Goal: Check status: Check status

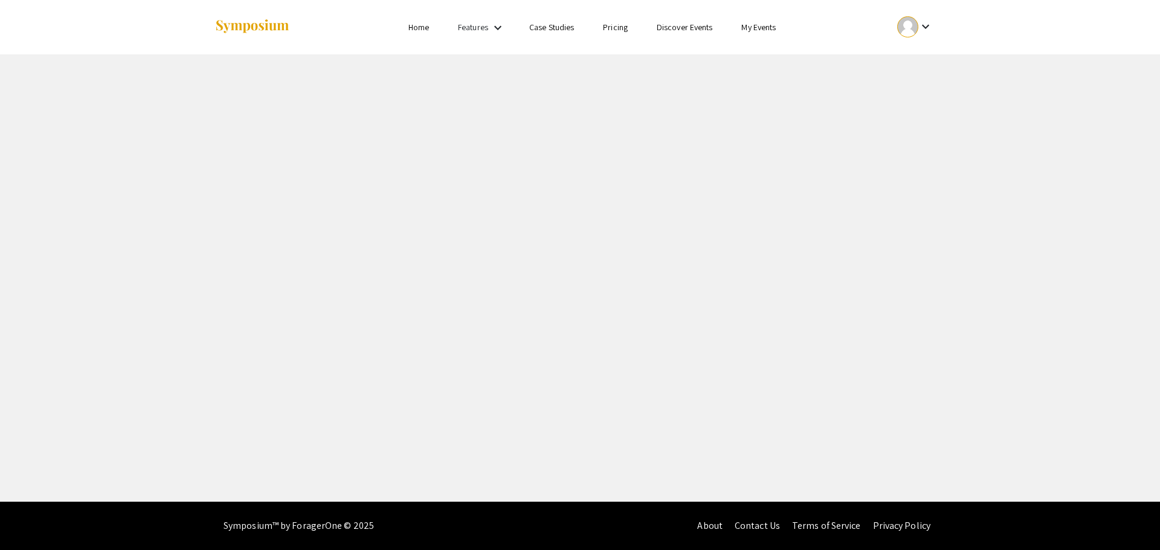
click at [416, 26] on link "Home" at bounding box center [418, 27] width 21 height 11
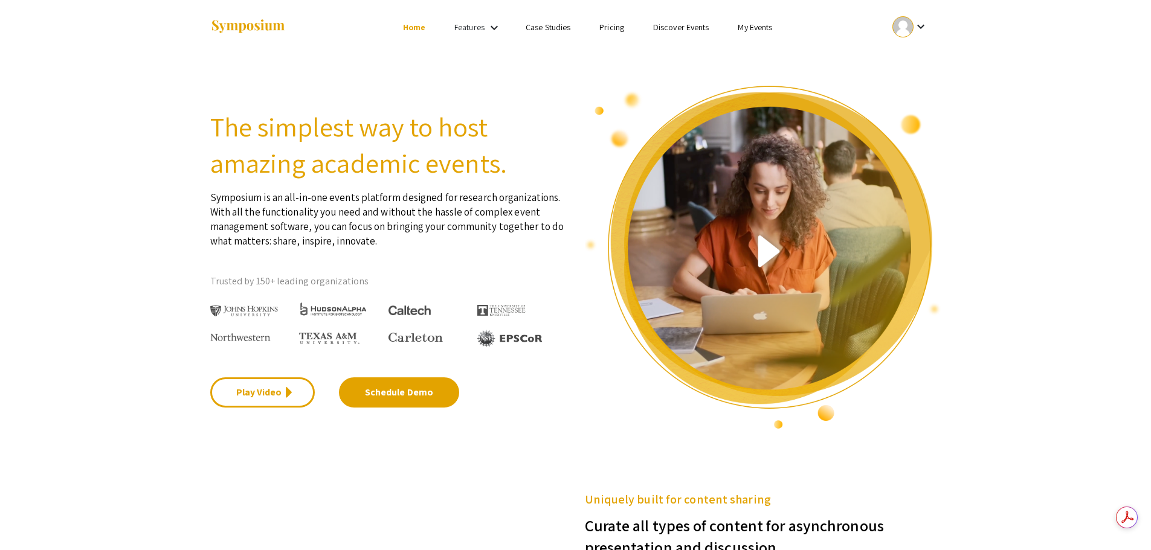
click at [926, 23] on mat-icon "keyboard_arrow_down" at bounding box center [921, 26] width 15 height 15
click at [931, 88] on button "My Submissions" at bounding box center [917, 88] width 74 height 29
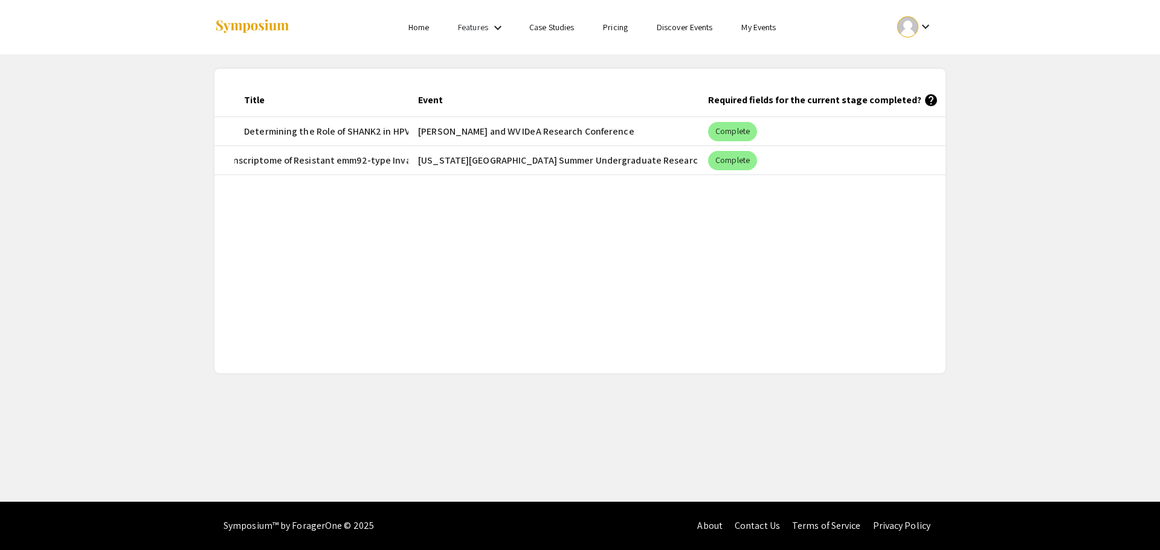
scroll to position [0, 46]
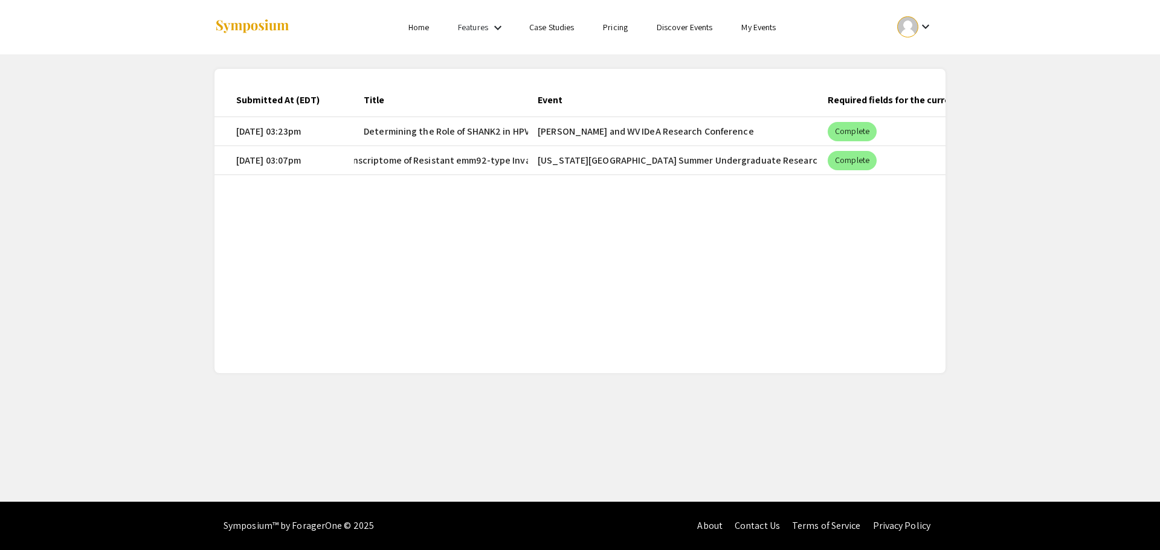
click at [498, 160] on span "[MEDICAL_DATA] Treatment affects Transcriptome of Resistant emm92-type Invasive…" at bounding box center [404, 160] width 430 height 15
click at [604, 162] on mat-cell "[US_STATE][GEOGRAPHIC_DATA] Summer Undergraduate Research Symposium" at bounding box center [673, 160] width 290 height 29
click at [281, 167] on mat-cell "[DATE] 03:07pm" at bounding box center [290, 160] width 127 height 29
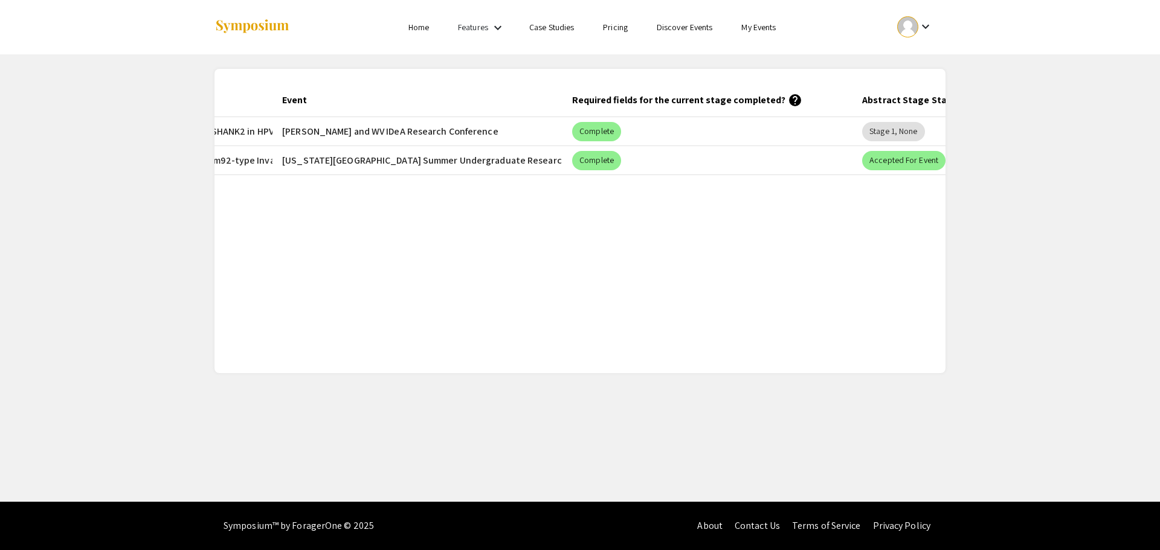
scroll to position [0, 335]
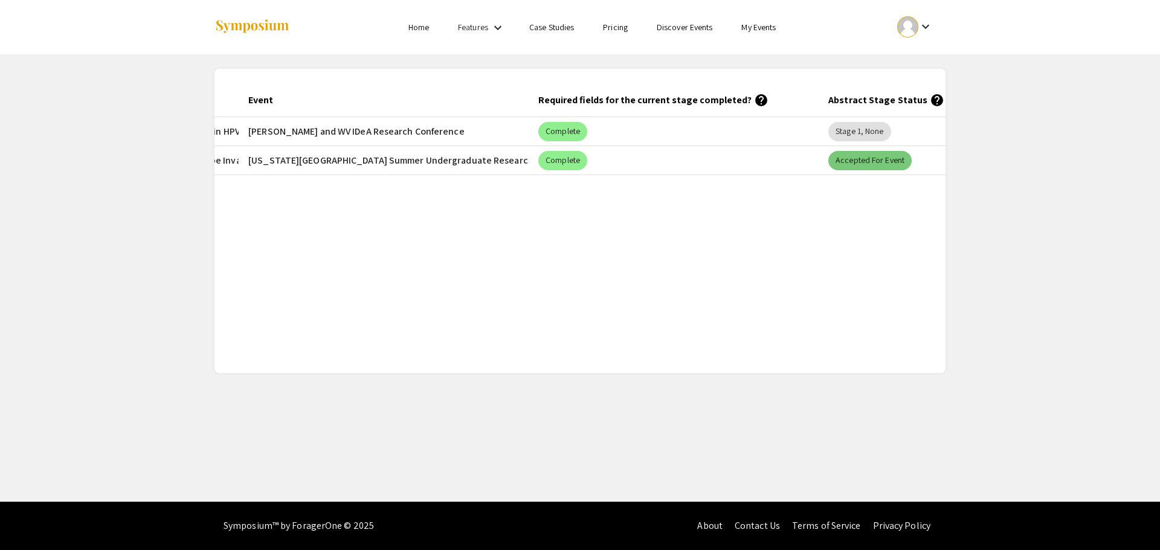
click at [854, 168] on mat-chip "Accepted for Event" at bounding box center [869, 160] width 83 height 19
click at [567, 168] on mat-chip "Complete" at bounding box center [562, 160] width 49 height 19
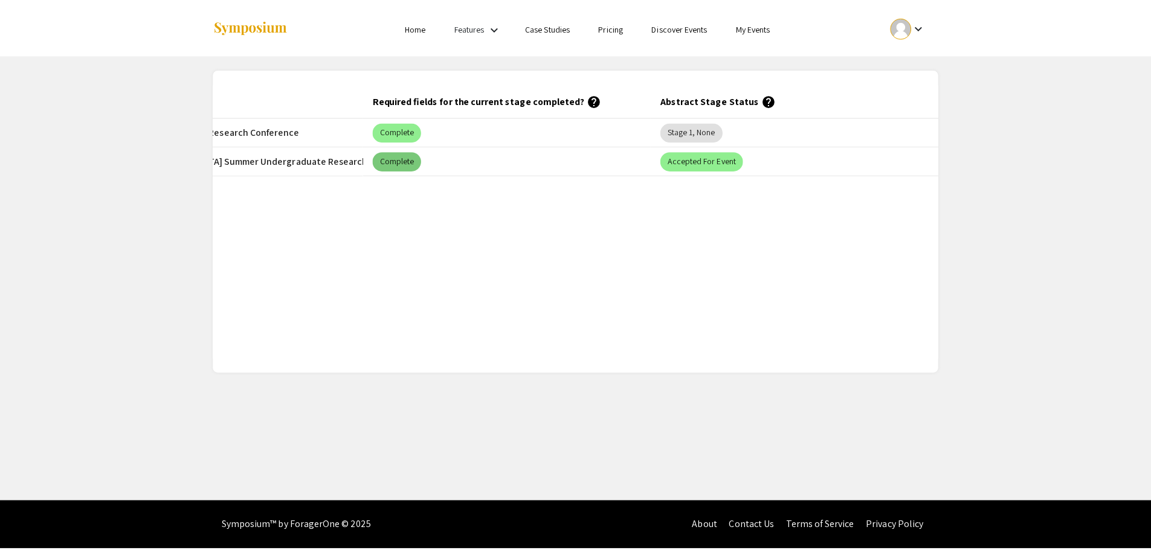
scroll to position [0, 0]
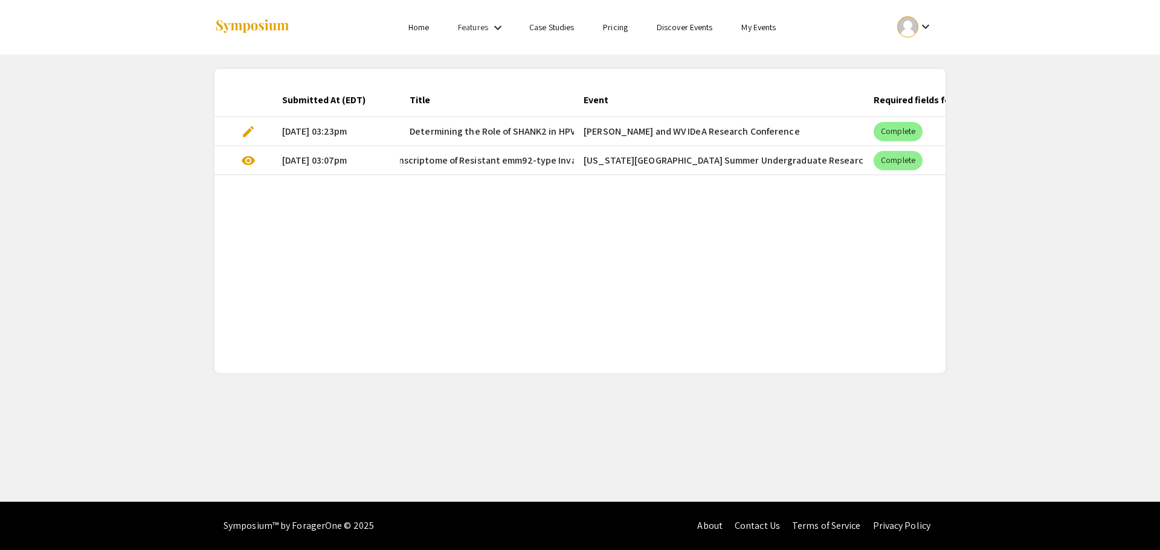
drag, startPoint x: 315, startPoint y: 127, endPoint x: 296, endPoint y: 189, distance: 65.0
click at [296, 189] on div "Submitted At (EDT) Title Event Required fields for the current stage completed?…" at bounding box center [580, 221] width 731 height 276
click at [277, 189] on div "Submitted At (EDT) Title Event Required fields for the current stage completed?…" at bounding box center [580, 221] width 731 height 276
click at [253, 161] on span "visibility" at bounding box center [248, 160] width 15 height 15
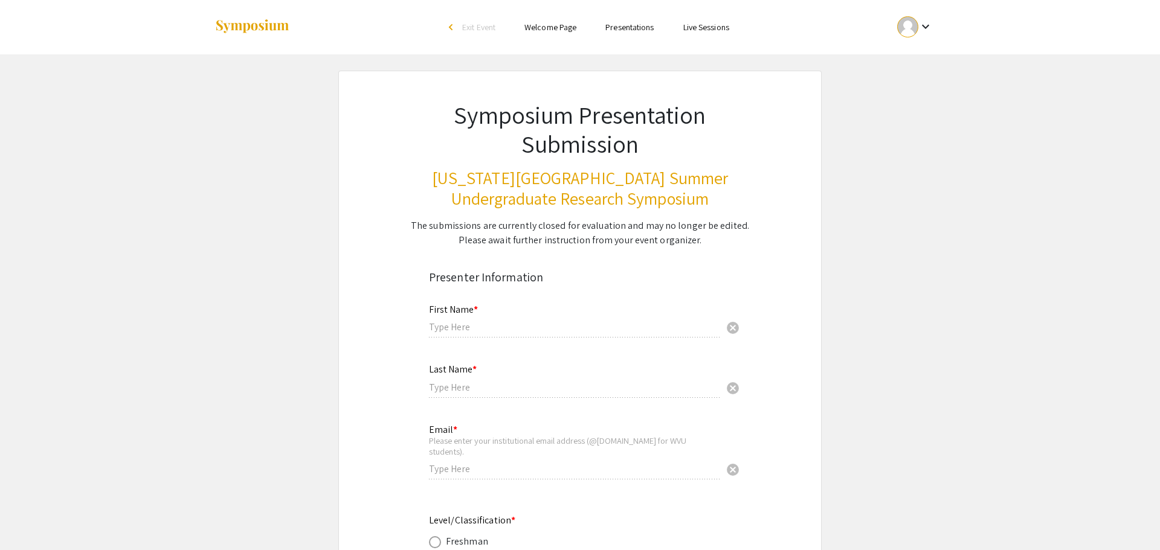
type input "[PERSON_NAME]"
type input "[EMAIL_ADDRESS][DOMAIN_NAME]"
radio input "true"
type input "Immunology and Medical Microbiology"
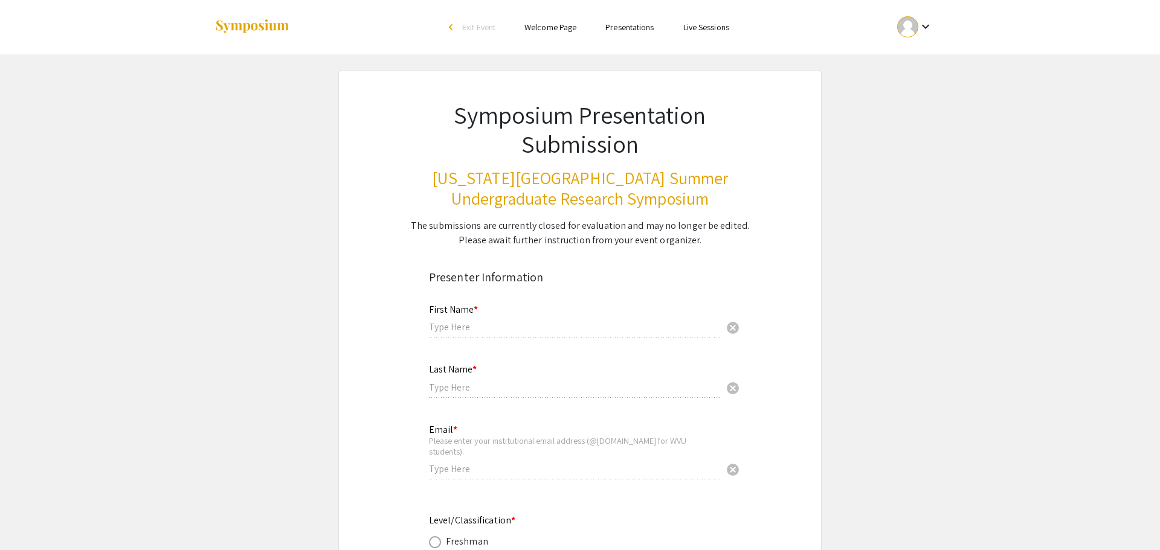
type input "[US_STATE][GEOGRAPHIC_DATA]"
type input "[GEOGRAPHIC_DATA], [US_STATE] 26505"
radio input "true"
type input "800309858"
type input "S.L. acknowledges funding from a grant awarded as a result of Broad Agency Anno…"
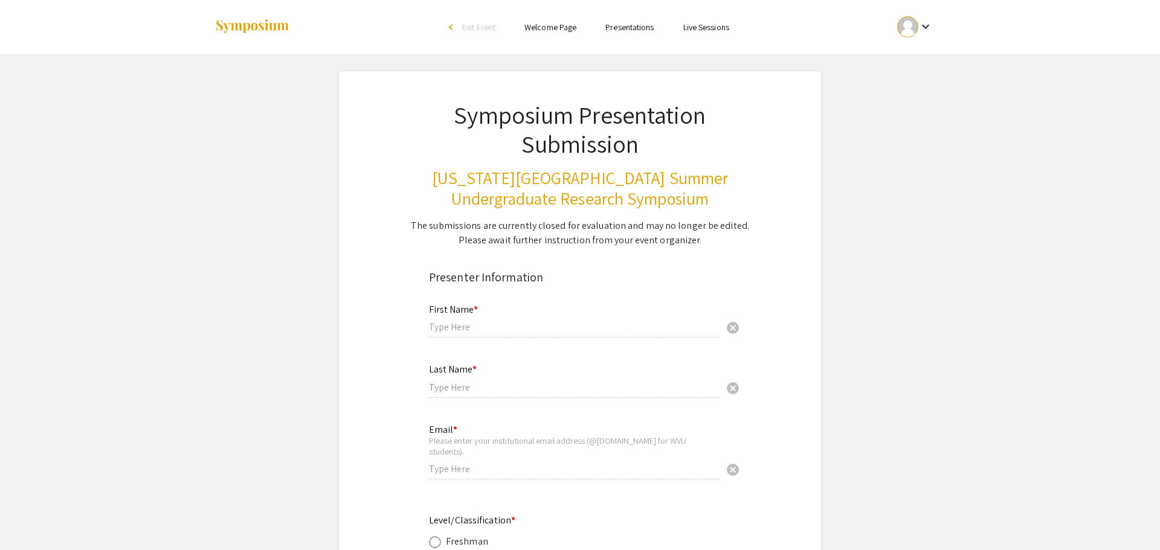
type input "[PERSON_NAME]"
type input "[EMAIL_ADDRESS][DOMAIN_NAME]"
type input "Department of Microbiology, Immunology, and Cell Biology"
type input "[PERSON_NAME]"
radio input "true"
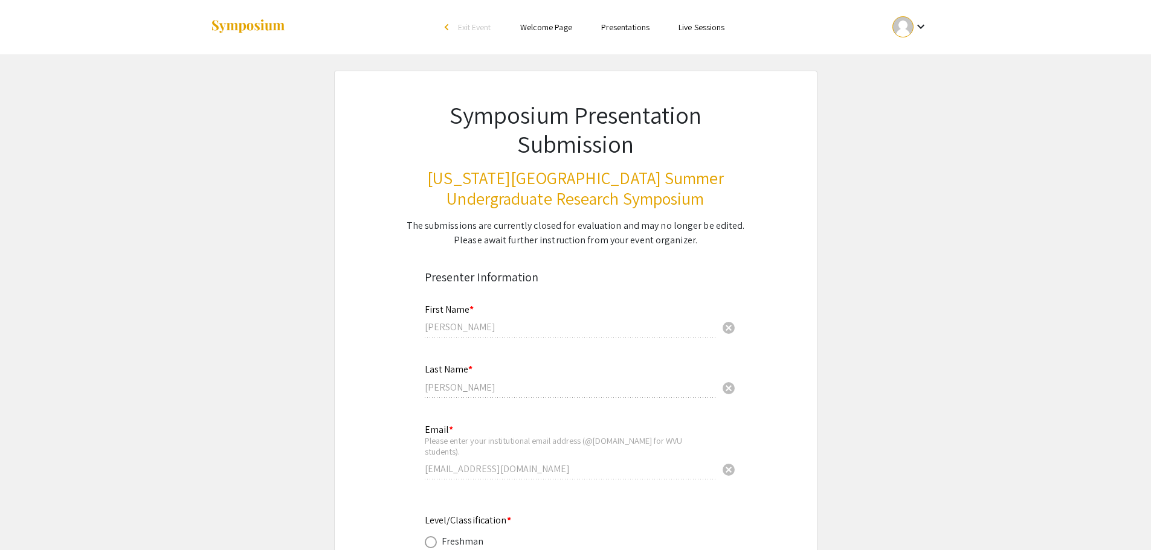
select select "custom"
type input "0"
select select "custom"
type input "1"
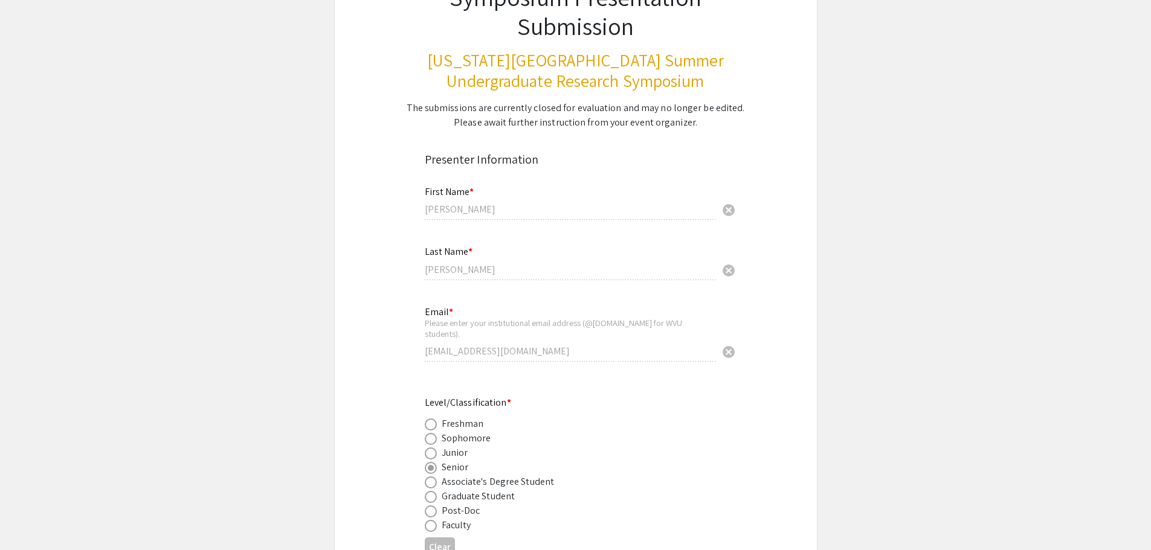
select select "auto"
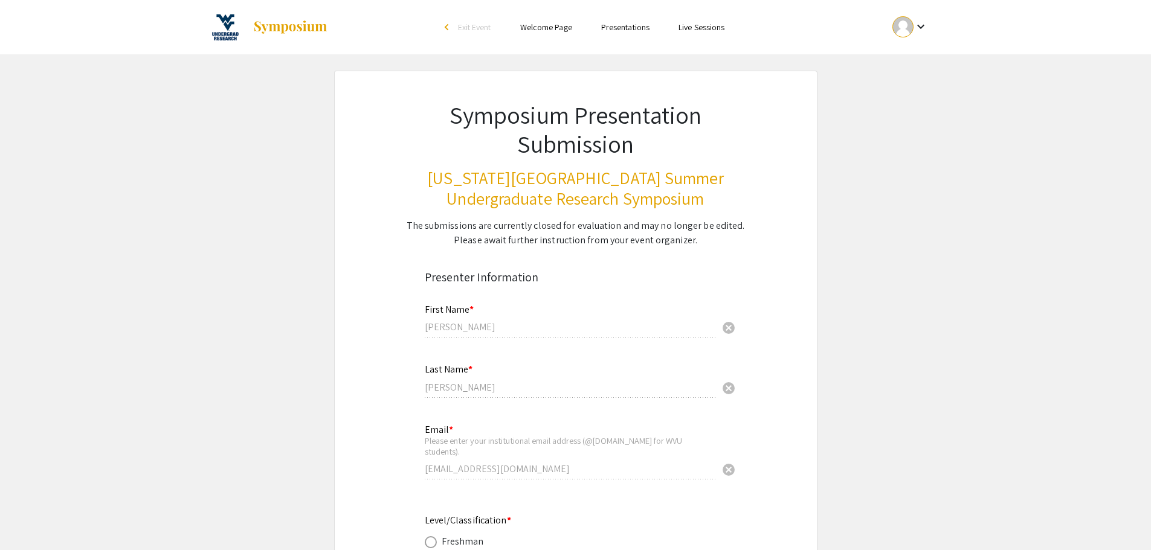
click at [555, 26] on link "Welcome Page" at bounding box center [546, 27] width 52 height 11
